Goal: Task Accomplishment & Management: Manage account settings

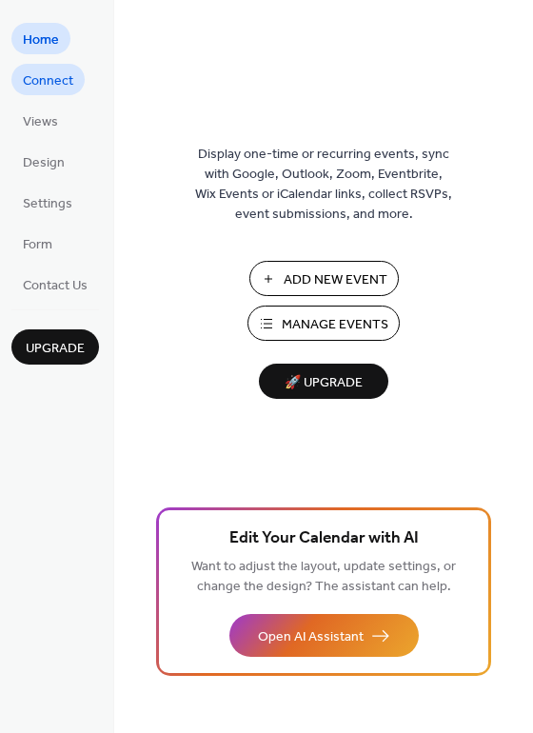
click at [41, 65] on link "Connect" at bounding box center [47, 79] width 73 height 31
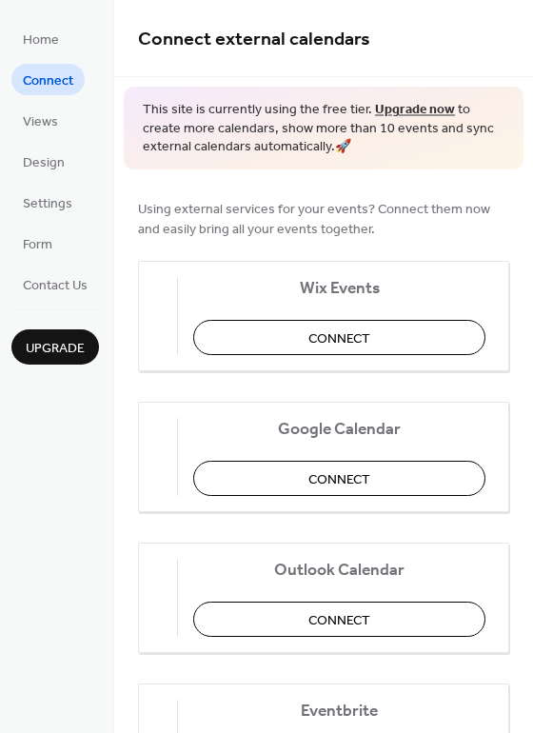
click at [63, 355] on span "Upgrade" at bounding box center [55, 349] width 59 height 20
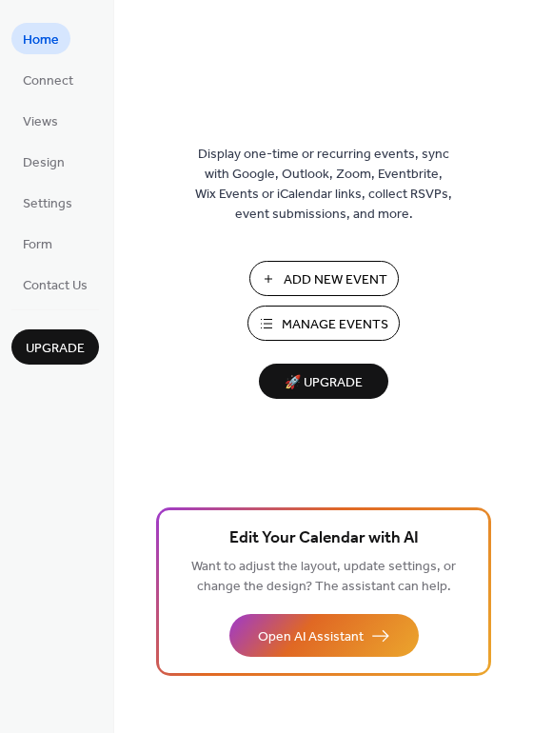
click at [324, 325] on span "Manage Events" at bounding box center [335, 325] width 107 height 20
